Goal: Navigation & Orientation: Find specific page/section

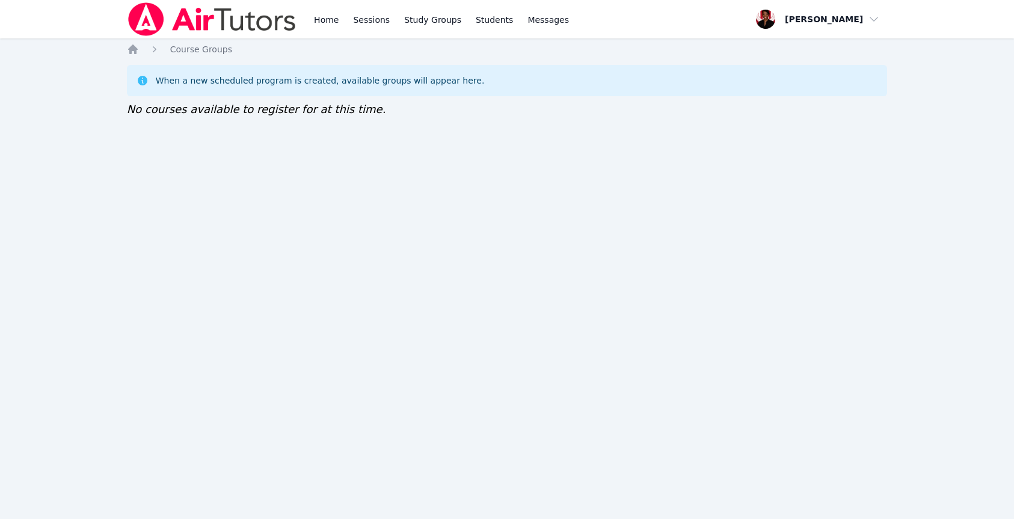
click at [341, 22] on div "Home Sessions Study Groups Students Messages" at bounding box center [441, 19] width 260 height 38
click at [331, 21] on link "Home" at bounding box center [325, 19] width 29 height 38
